Goal: Navigation & Orientation: Find specific page/section

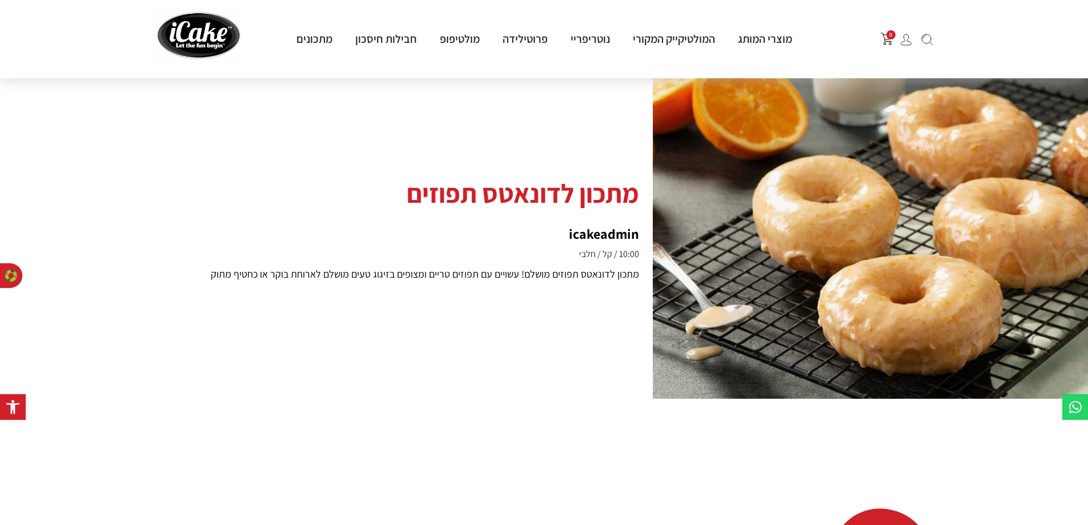
scroll to position [57, 0]
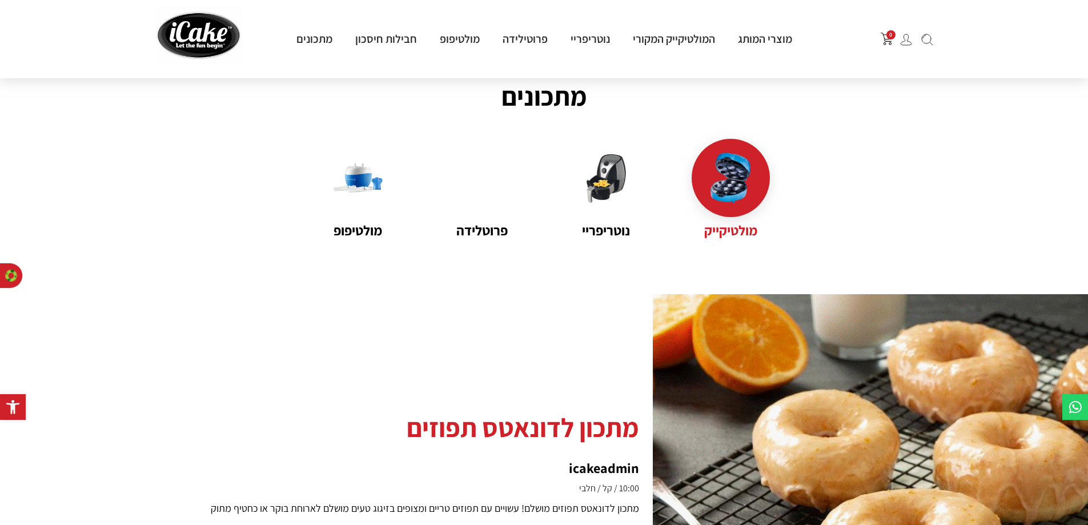
click at [740, 189] on img at bounding box center [731, 178] width 50 height 50
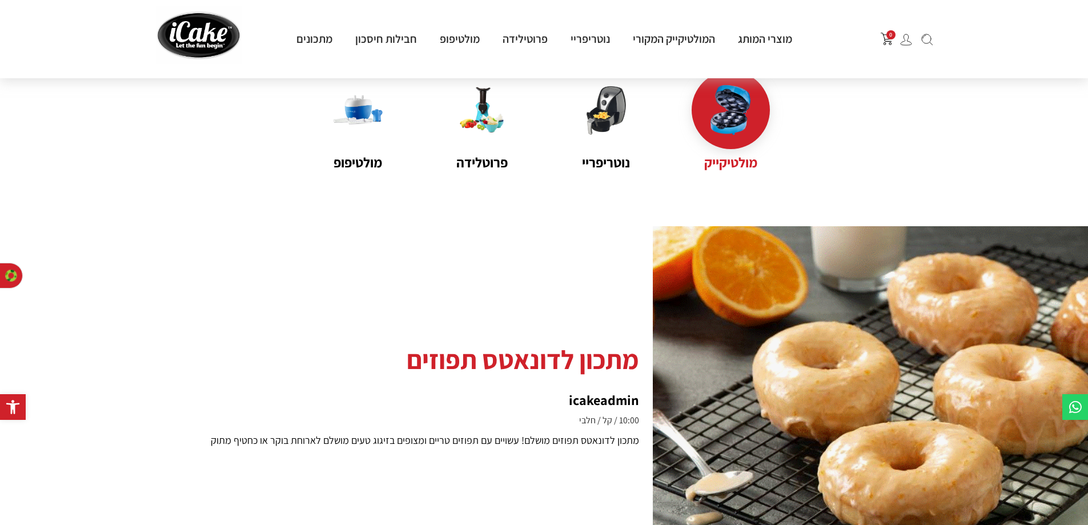
scroll to position [57, 0]
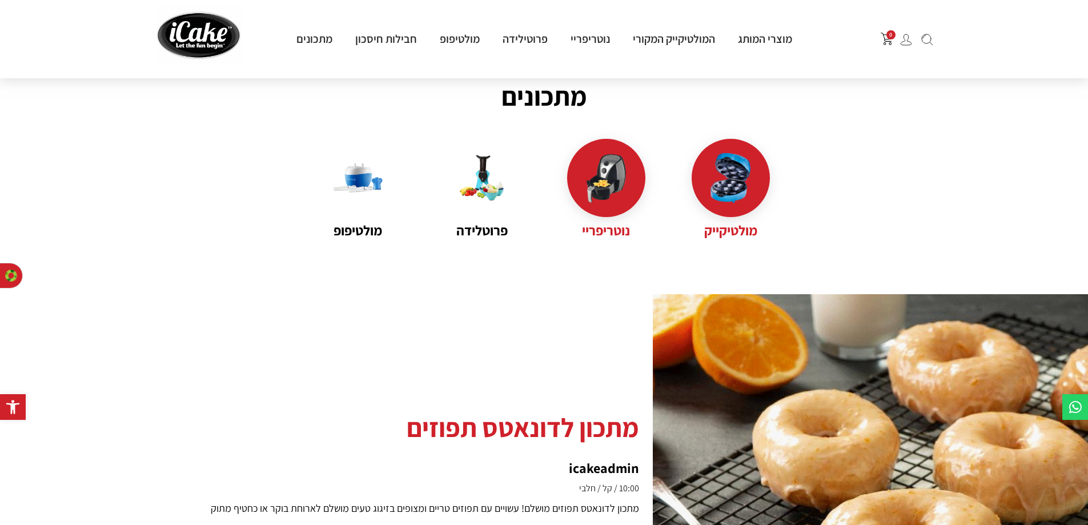
click at [581, 230] on name "נוטריפריי" at bounding box center [606, 230] width 78 height 21
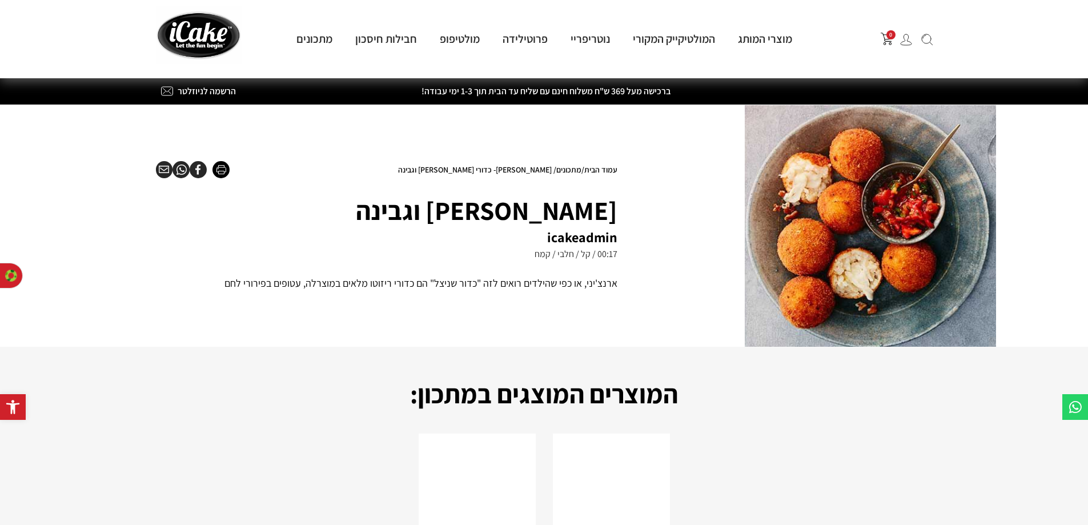
scroll to position [400, 0]
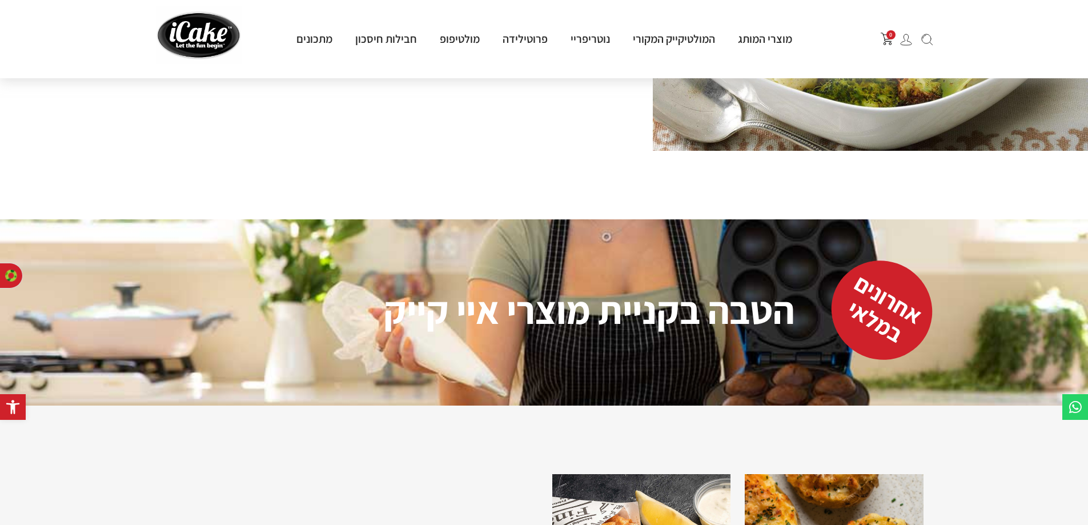
scroll to position [514, 0]
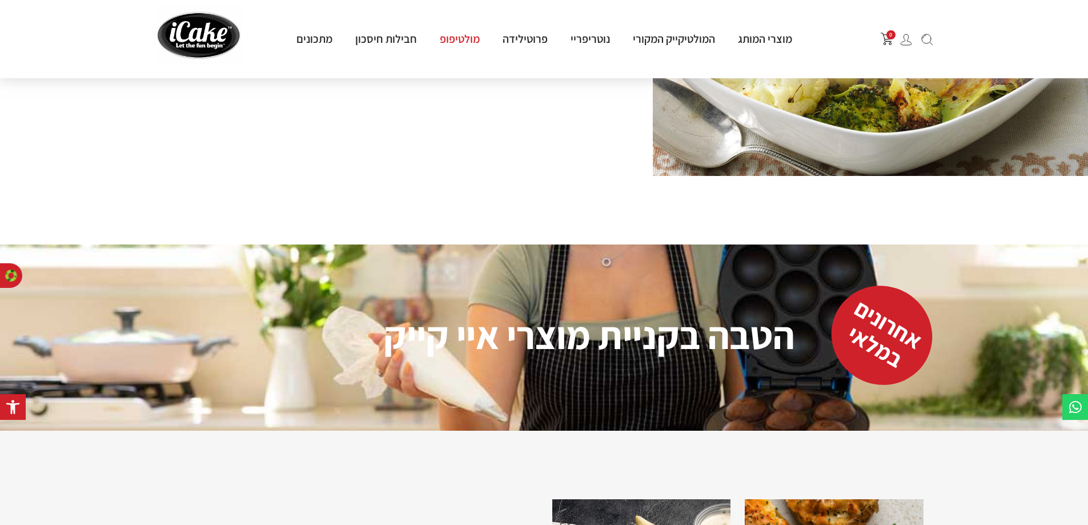
click at [466, 43] on link "מולטיפופ" at bounding box center [459, 38] width 63 height 15
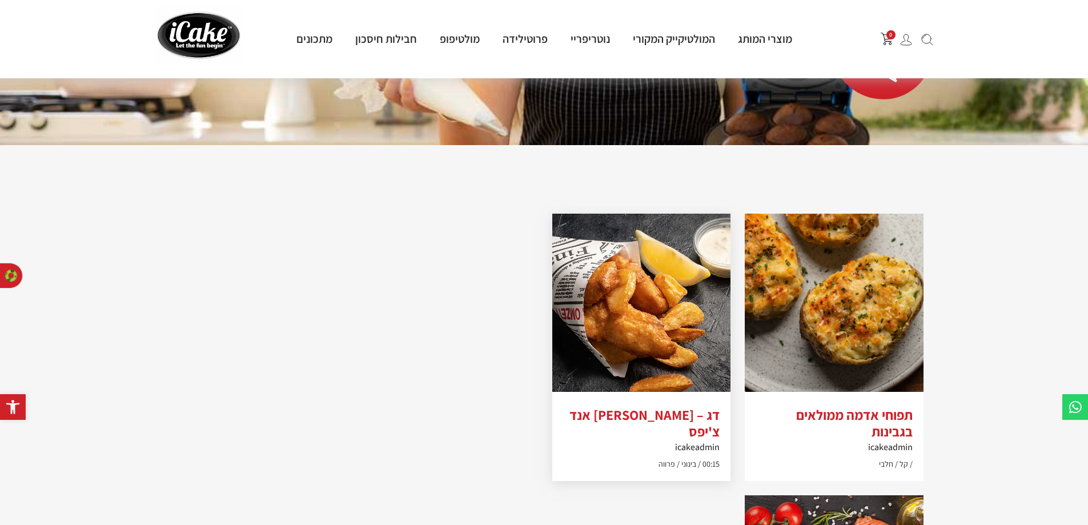
scroll to position [618, 0]
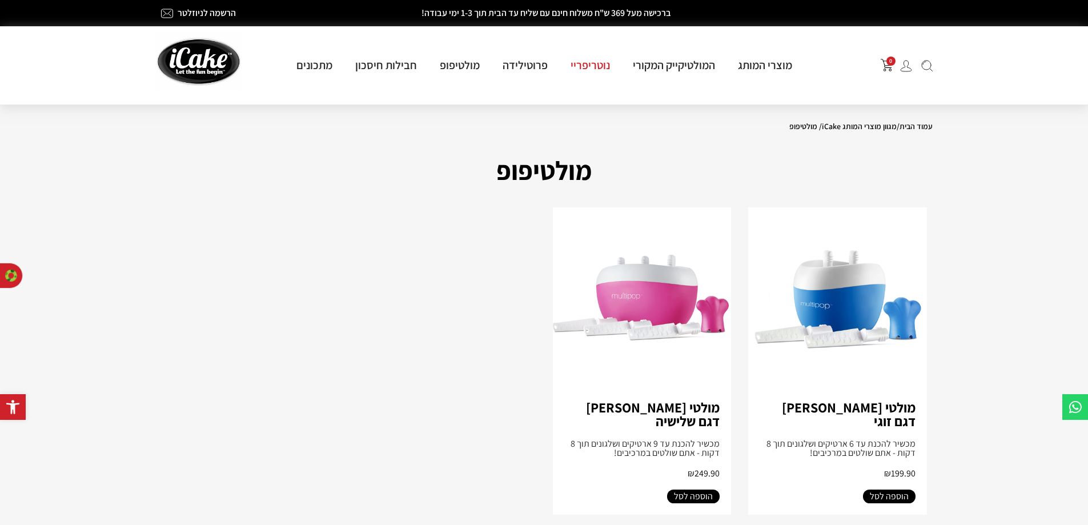
click at [587, 68] on link "נוטריפריי" at bounding box center [590, 65] width 62 height 15
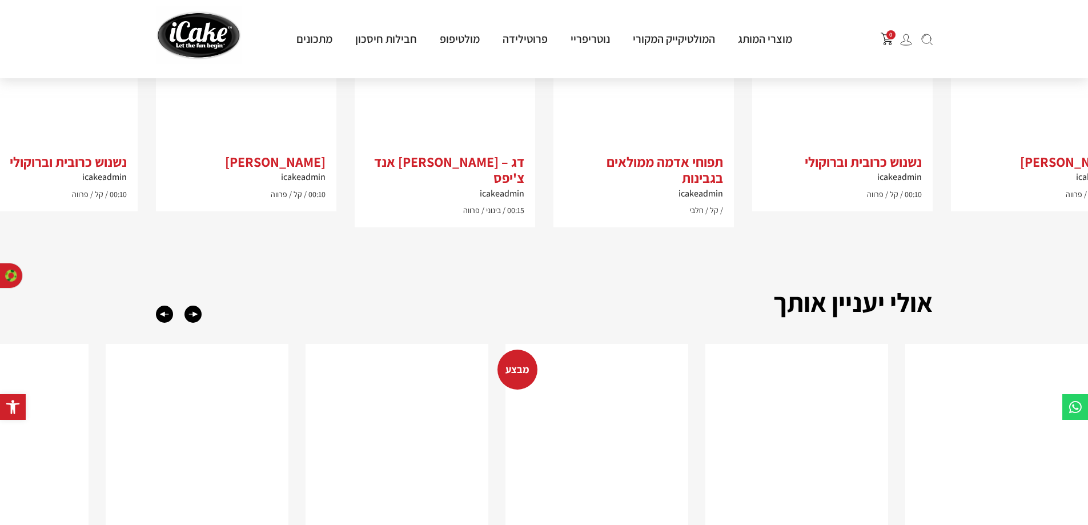
scroll to position [1028, 0]
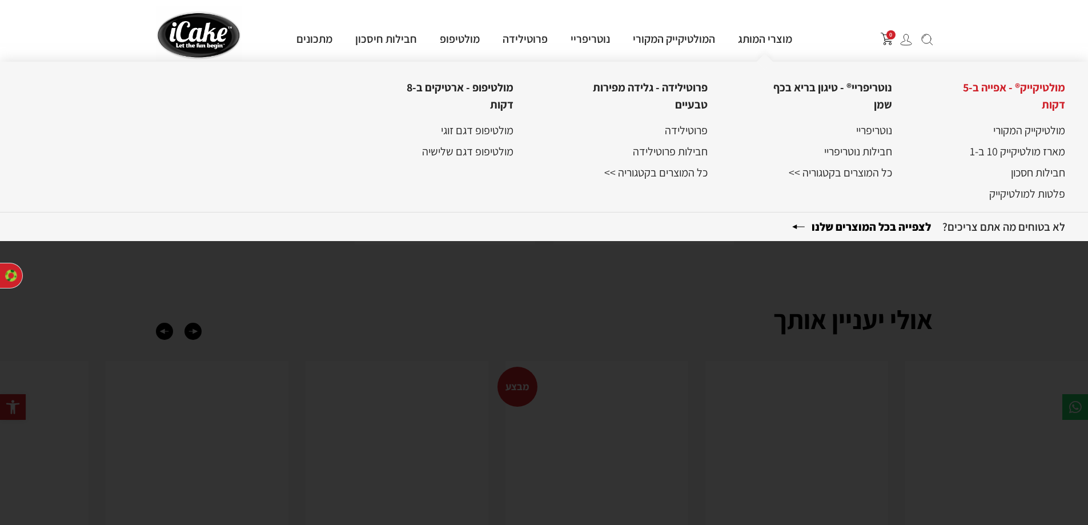
click at [1051, 94] on link "מולטיקייק® - אפייה ב-5 דקות" at bounding box center [1014, 96] width 102 height 32
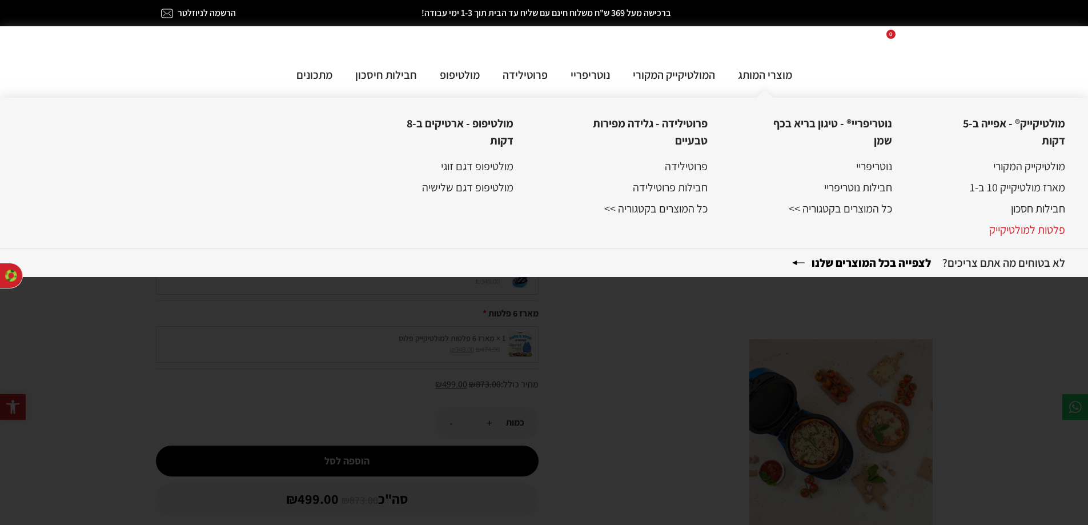
click at [1003, 227] on link "פלטות למולטיקייק" at bounding box center [1027, 229] width 76 height 15
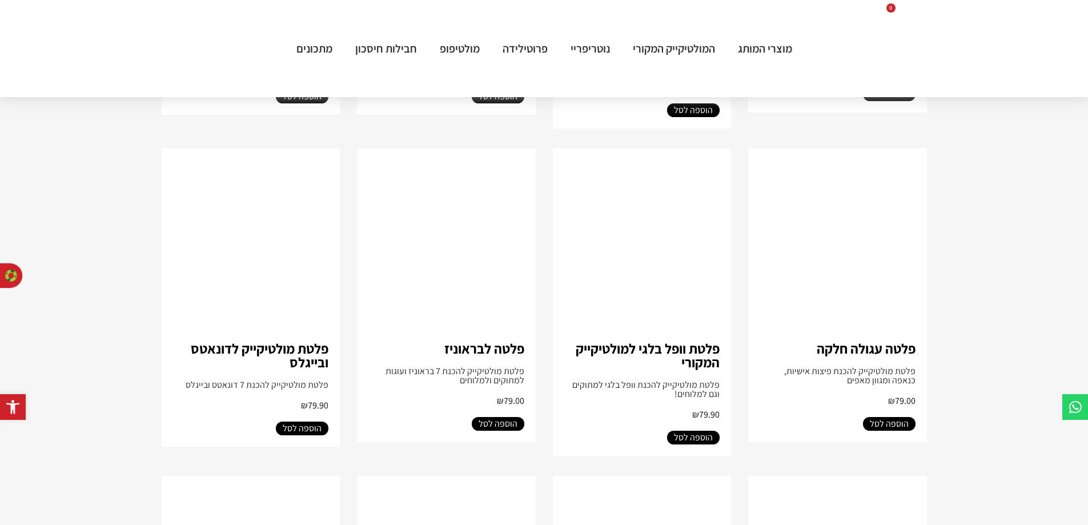
scroll to position [400, 0]
